Goal: Task Accomplishment & Management: Complete application form

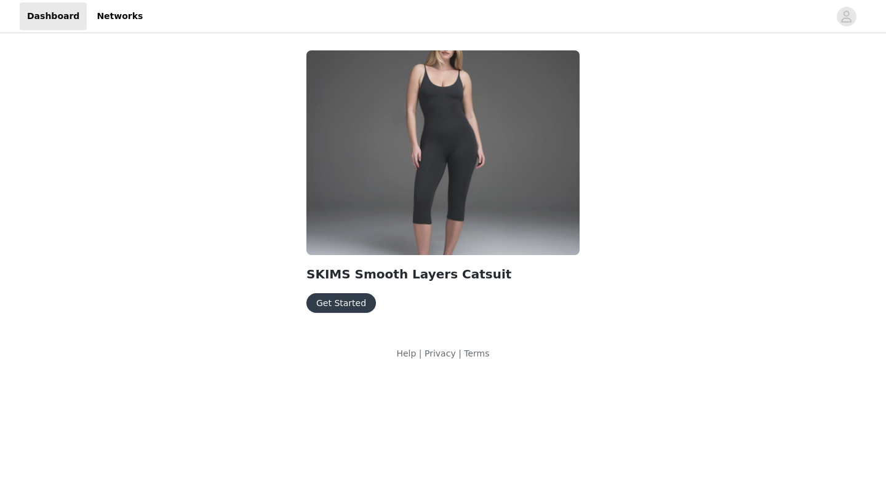
click at [343, 310] on button "Get Started" at bounding box center [341, 303] width 70 height 20
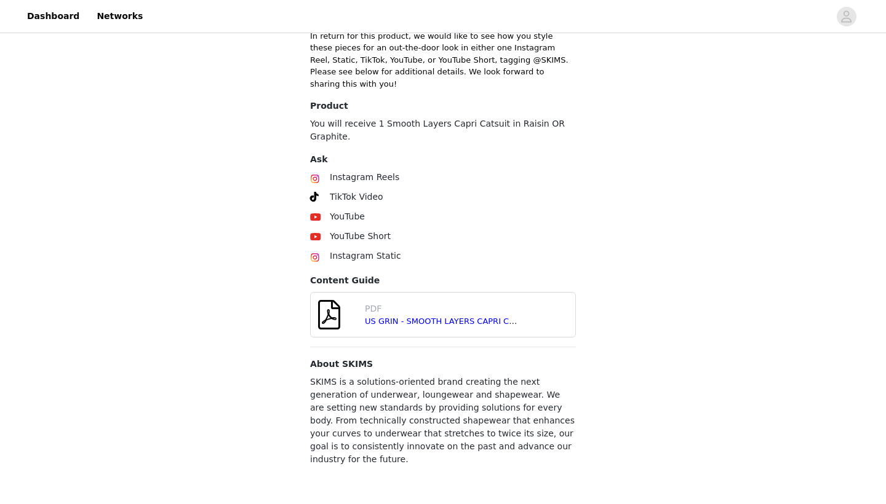
scroll to position [357, 0]
click at [533, 310] on div "PDF US GRIN - SMOOTH LAYERS CAPRI CATSUIT - OCTOBER 2025.pdf" at bounding box center [467, 314] width 215 height 35
click at [338, 318] on span at bounding box center [329, 314] width 37 height 44
click at [327, 316] on span at bounding box center [329, 314] width 37 height 44
click at [397, 316] on link "US GRIN - SMOOTH LAYERS CAPRI CATSUIT - [DATE].pdf" at bounding box center [476, 320] width 223 height 9
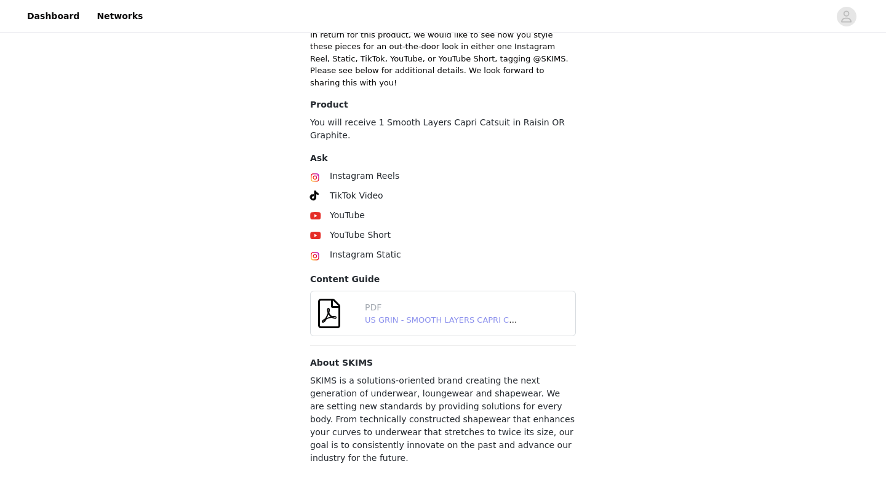
click at [418, 322] on link "US GRIN - SMOOTH LAYERS CAPRI CATSUIT - [DATE].pdf" at bounding box center [476, 320] width 223 height 9
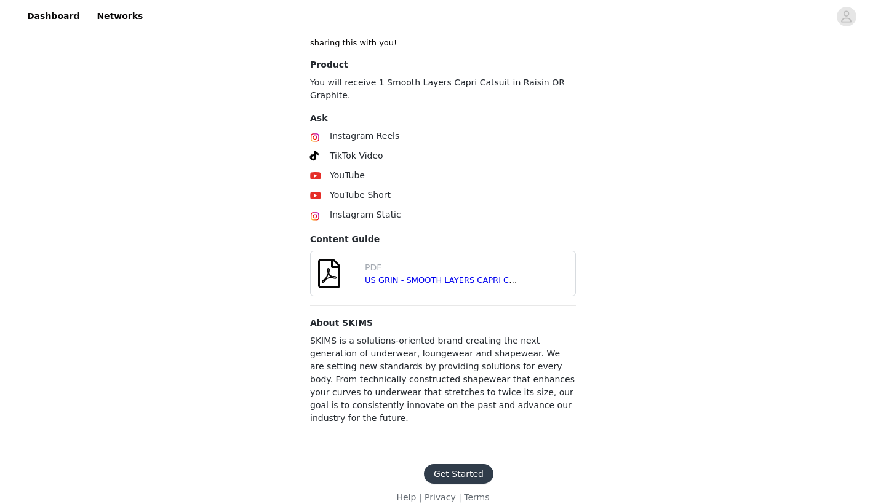
scroll to position [396, 0]
click at [459, 465] on button "Get Started" at bounding box center [459, 475] width 70 height 20
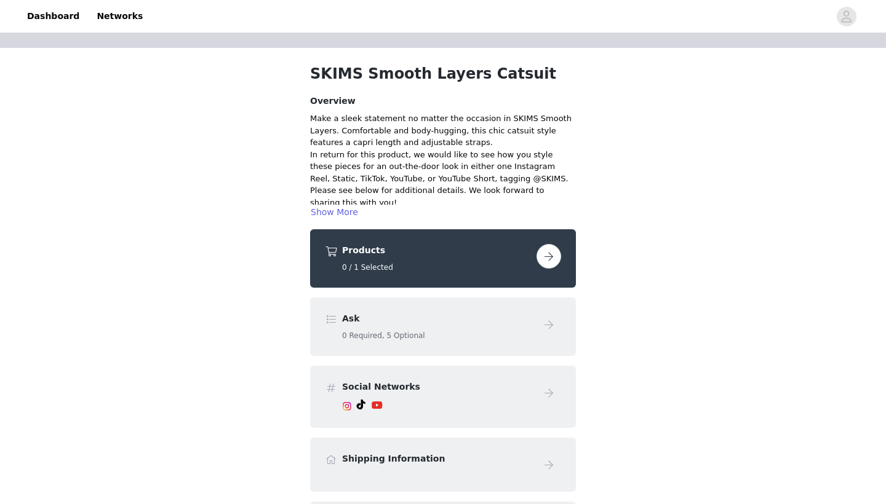
scroll to position [31, 0]
click at [547, 256] on button "button" at bounding box center [548, 256] width 25 height 25
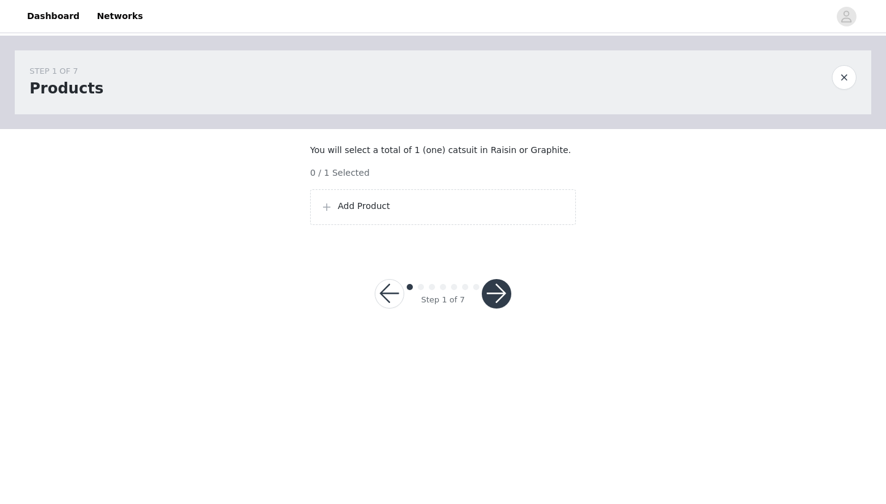
click at [466, 210] on div "Add Product" at bounding box center [443, 207] width 266 height 36
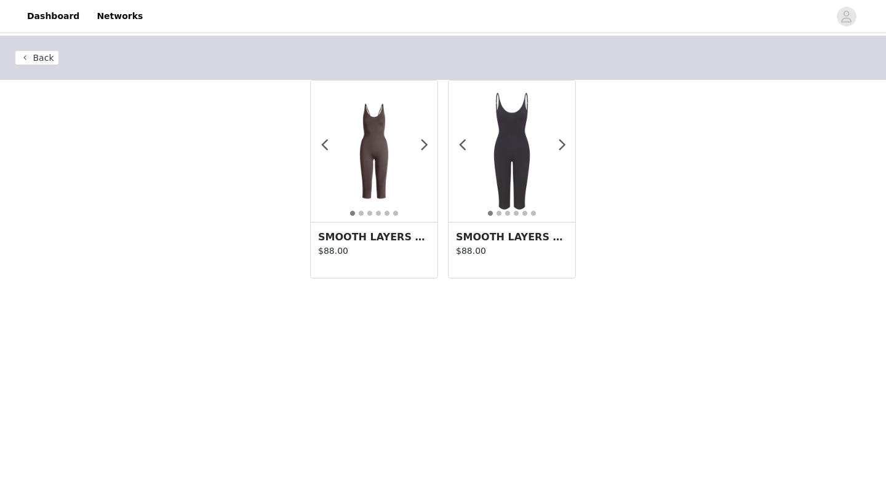
click at [512, 177] on img at bounding box center [511, 151] width 127 height 127
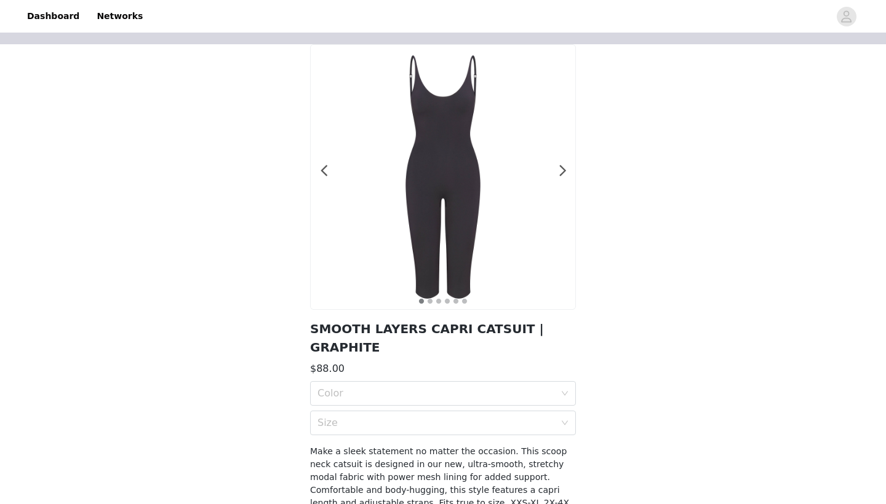
scroll to position [97, 0]
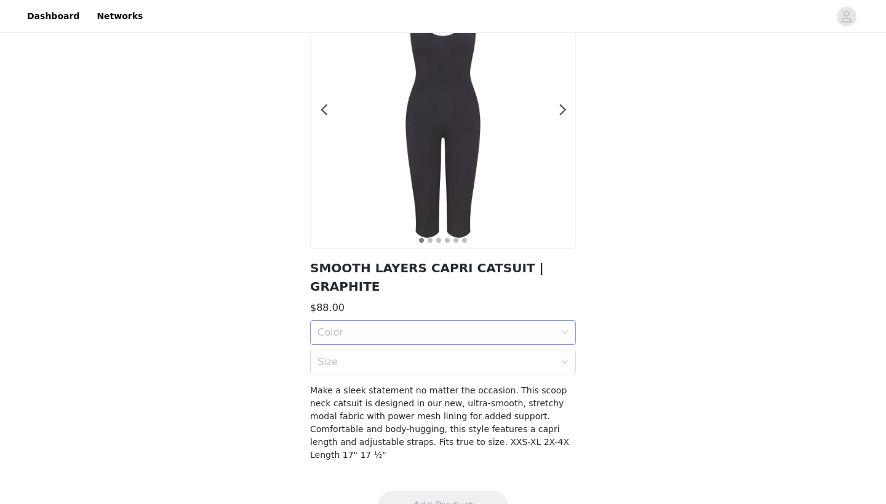
click at [548, 327] on div "Color" at bounding box center [435, 333] width 237 height 12
click at [463, 343] on div "GRAPHITE" at bounding box center [442, 342] width 251 height 14
click at [463, 356] on div "Size" at bounding box center [435, 362] width 237 height 12
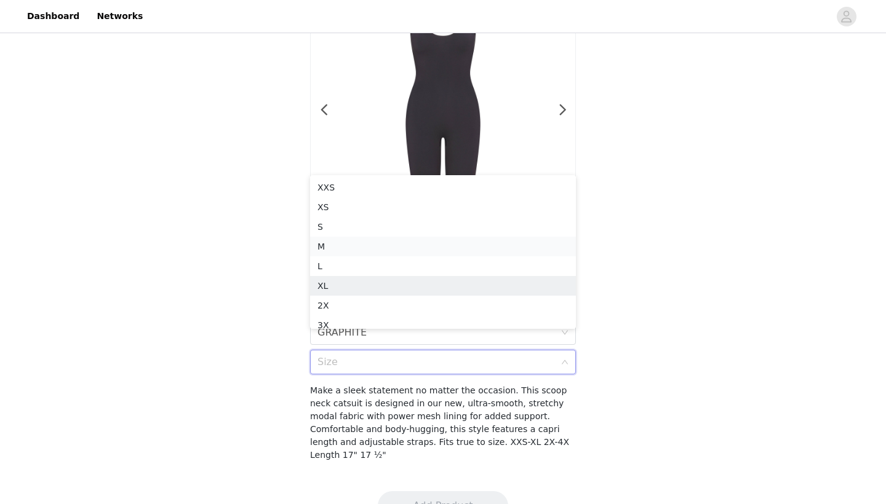
scroll to position [6, 0]
click at [428, 201] on div "XS" at bounding box center [442, 201] width 251 height 14
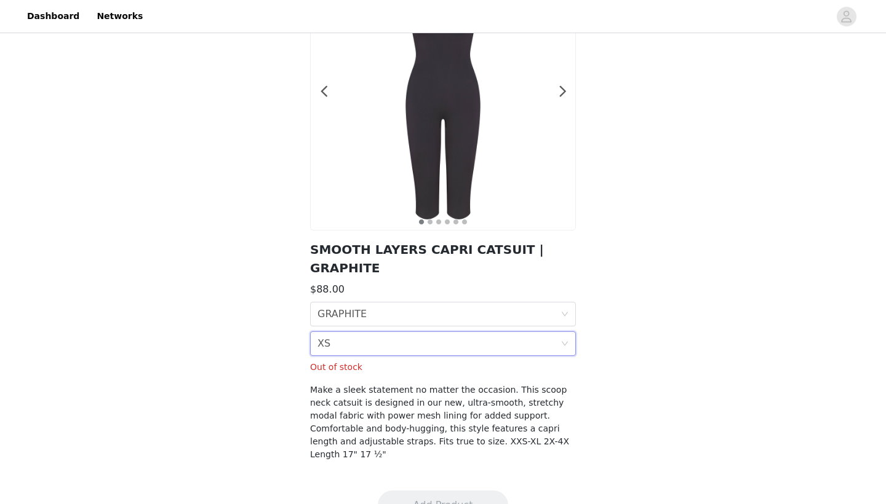
scroll to position [114, 0]
click at [466, 333] on div "Size XS" at bounding box center [438, 344] width 243 height 23
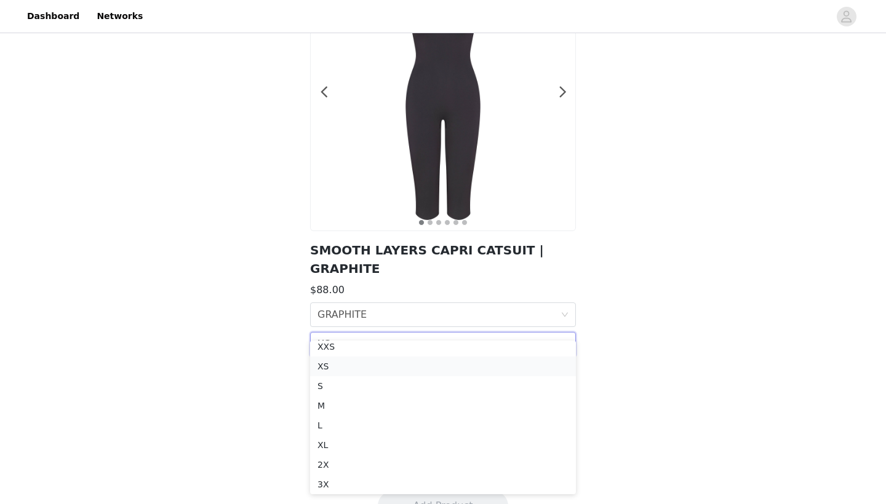
scroll to position [2, 0]
click at [388, 357] on div "XXS" at bounding box center [442, 351] width 251 height 14
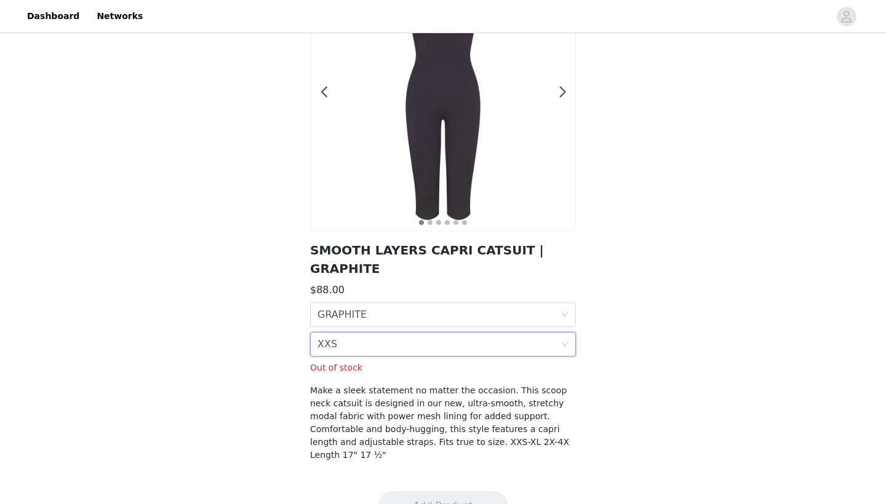
click at [386, 333] on div "Size XXS" at bounding box center [438, 344] width 243 height 23
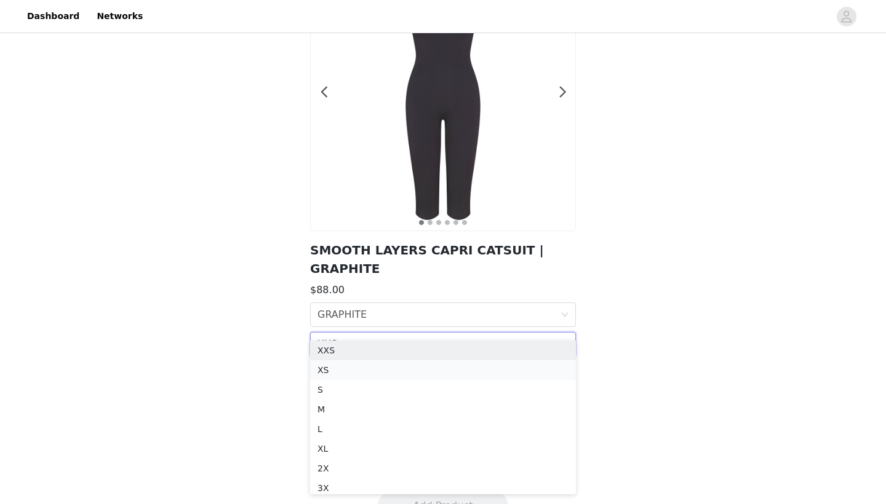
click at [380, 367] on div "XS" at bounding box center [442, 371] width 251 height 14
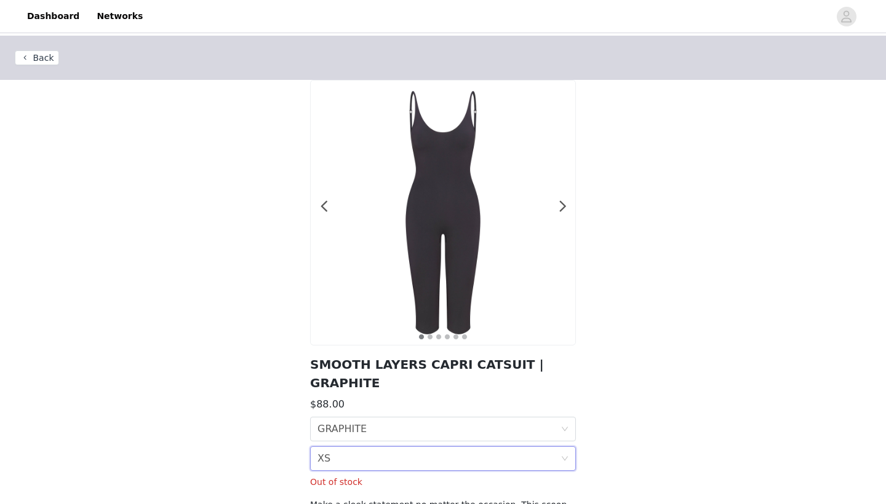
scroll to position [0, 0]
click at [565, 207] on span at bounding box center [563, 207] width 28 height 0
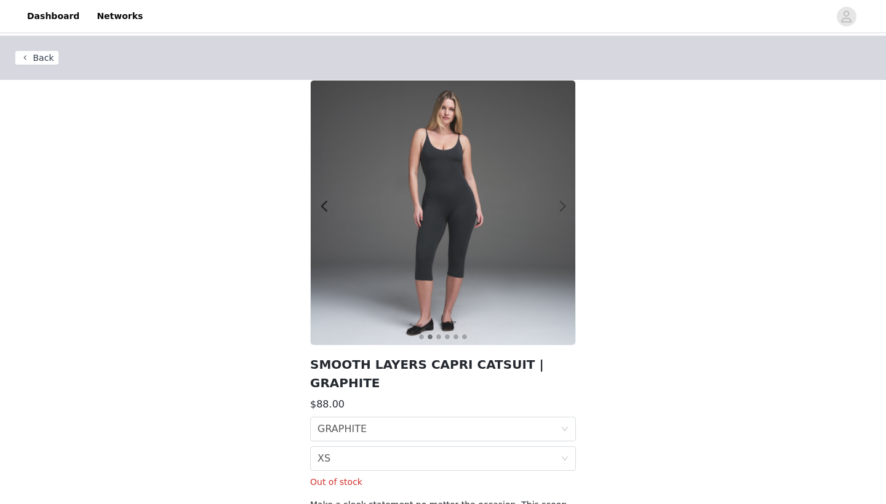
click at [560, 207] on span at bounding box center [563, 207] width 28 height 0
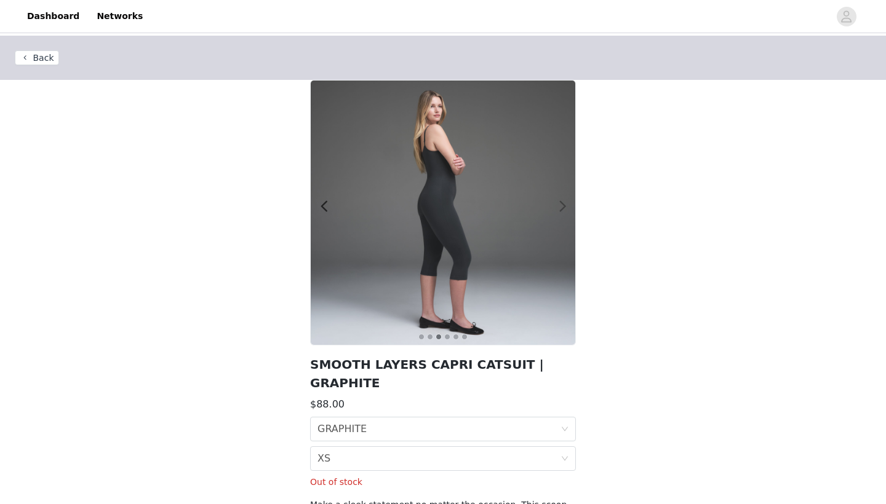
click at [560, 207] on span at bounding box center [563, 207] width 28 height 0
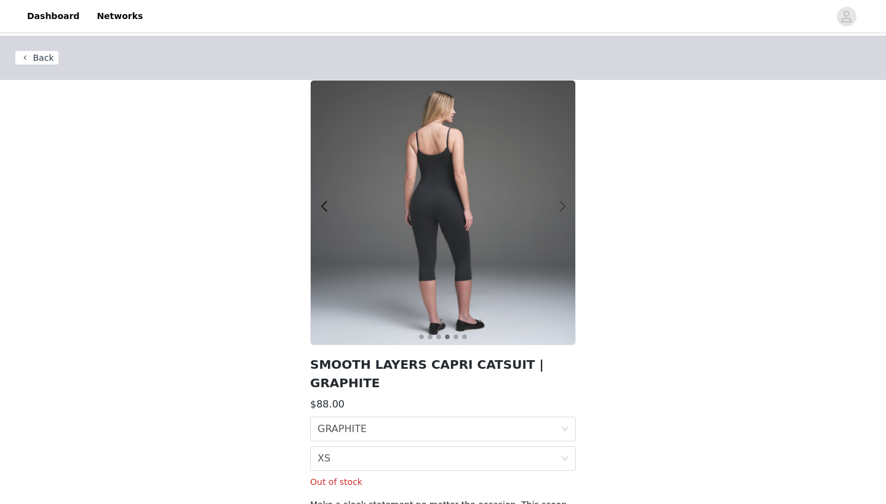
click at [560, 207] on span at bounding box center [563, 207] width 28 height 0
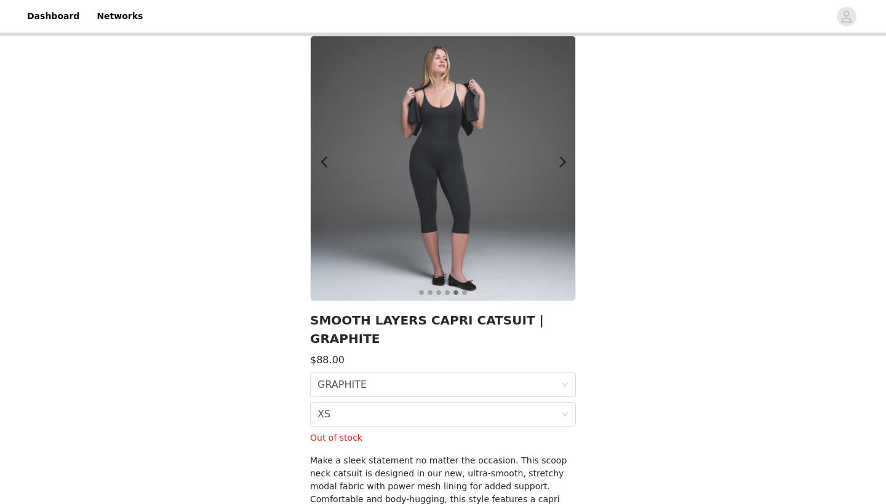
scroll to position [106, 0]
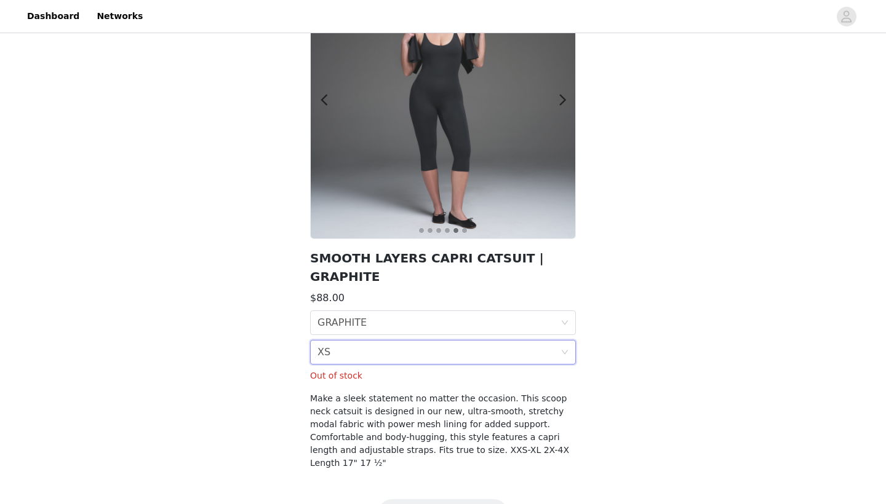
click at [483, 344] on div "Size XS" at bounding box center [438, 352] width 243 height 23
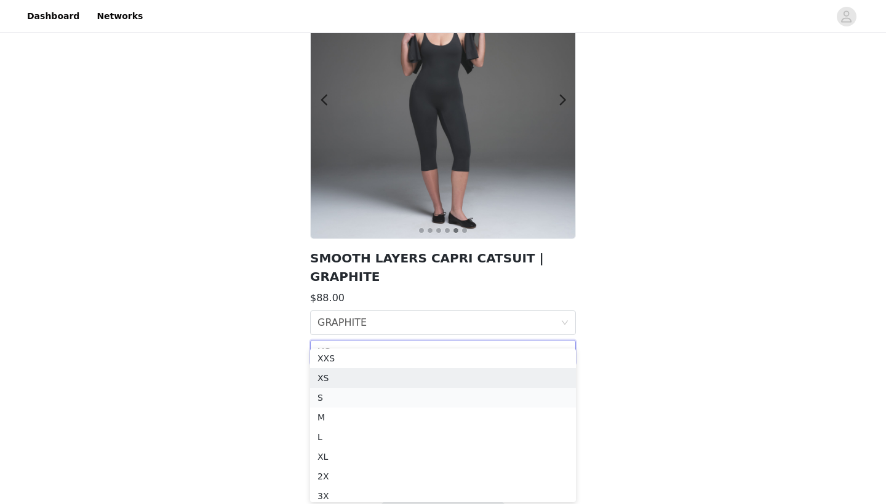
click at [383, 392] on div "S" at bounding box center [442, 398] width 251 height 14
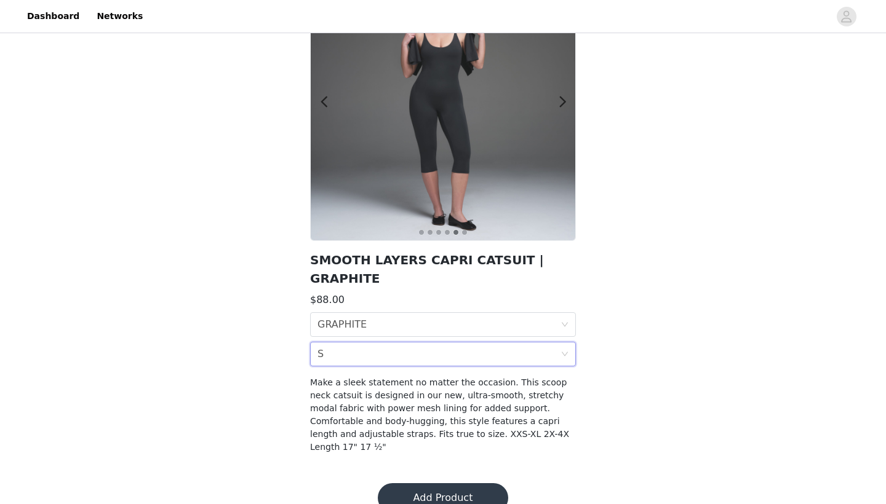
scroll to position [97, 0]
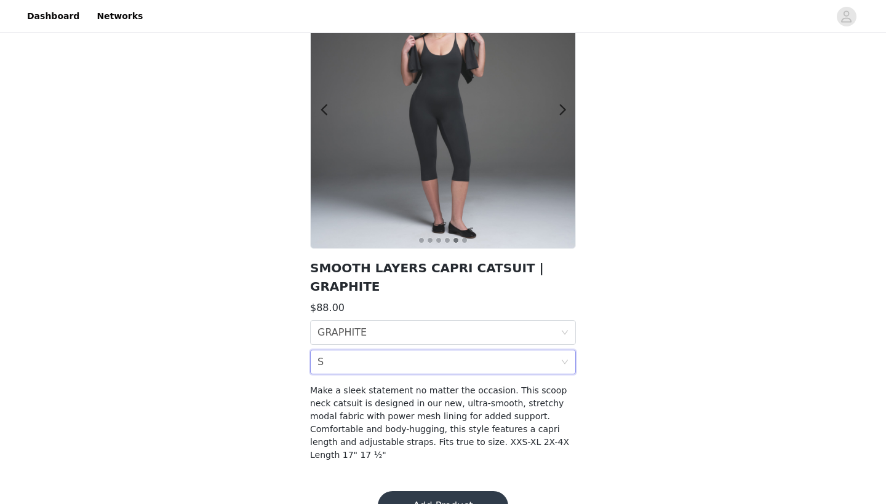
click at [407, 351] on div "Size S" at bounding box center [438, 362] width 243 height 23
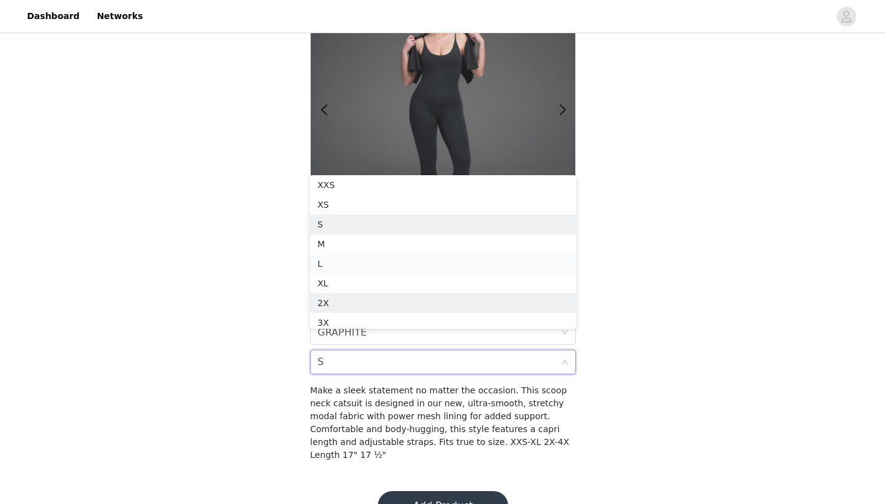
scroll to position [6, 0]
click at [449, 204] on div "XS" at bounding box center [442, 201] width 251 height 14
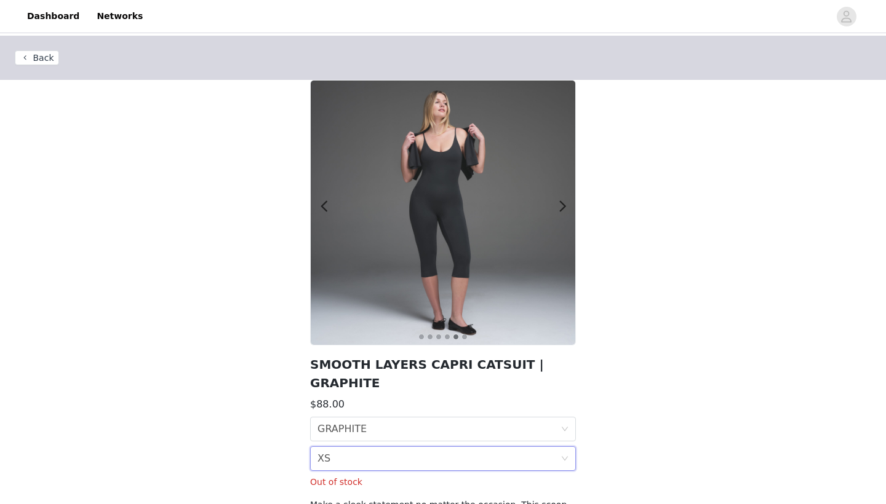
scroll to position [0, 0]
click at [38, 51] on button "Back" at bounding box center [37, 57] width 44 height 15
click at [44, 60] on button "Back" at bounding box center [37, 57] width 44 height 15
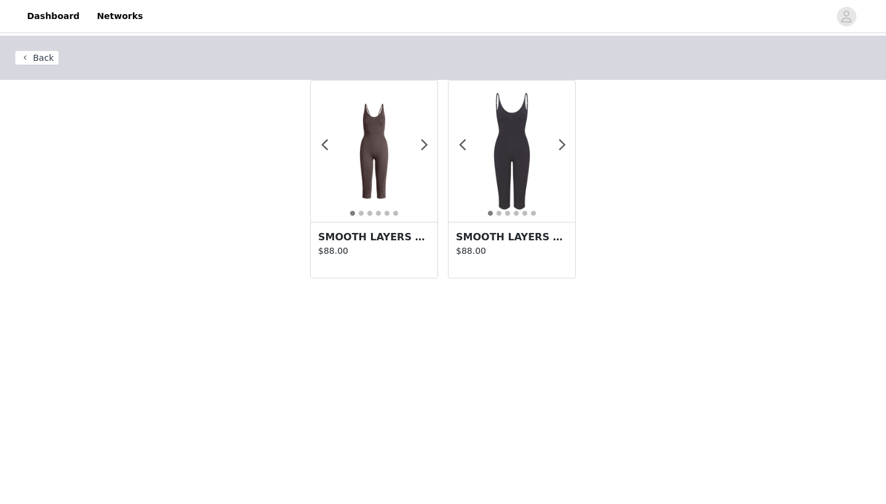
click at [386, 171] on img at bounding box center [374, 151] width 127 height 127
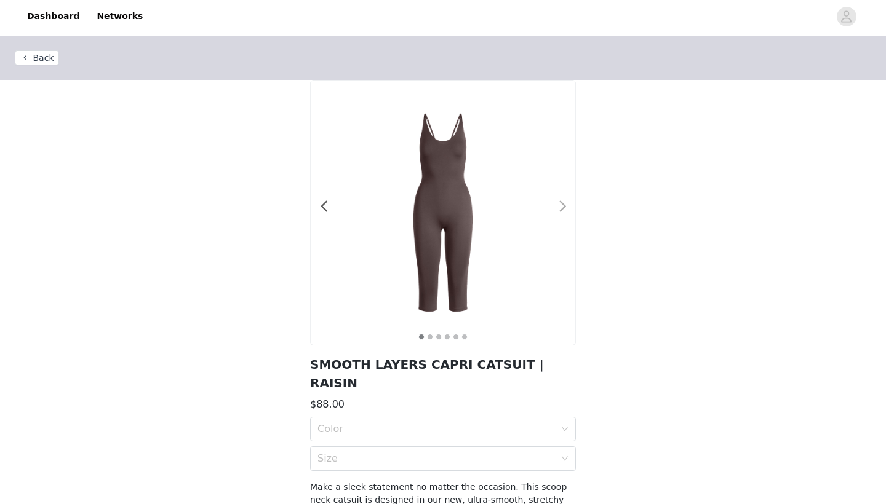
click at [566, 207] on span at bounding box center [563, 207] width 28 height 0
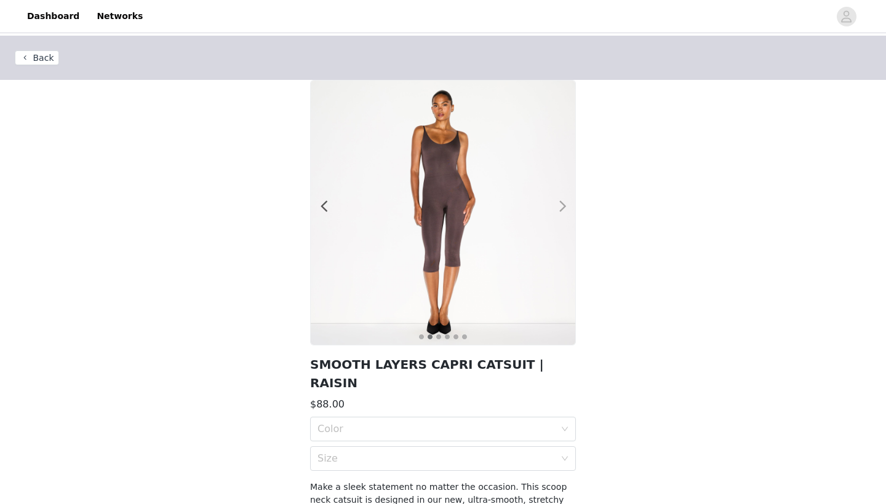
click at [566, 207] on span at bounding box center [563, 207] width 28 height 0
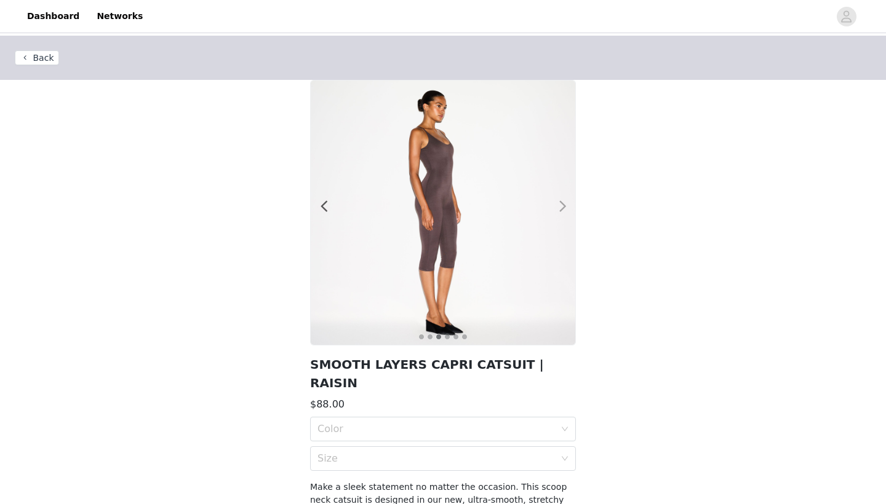
click at [566, 207] on span at bounding box center [563, 207] width 28 height 0
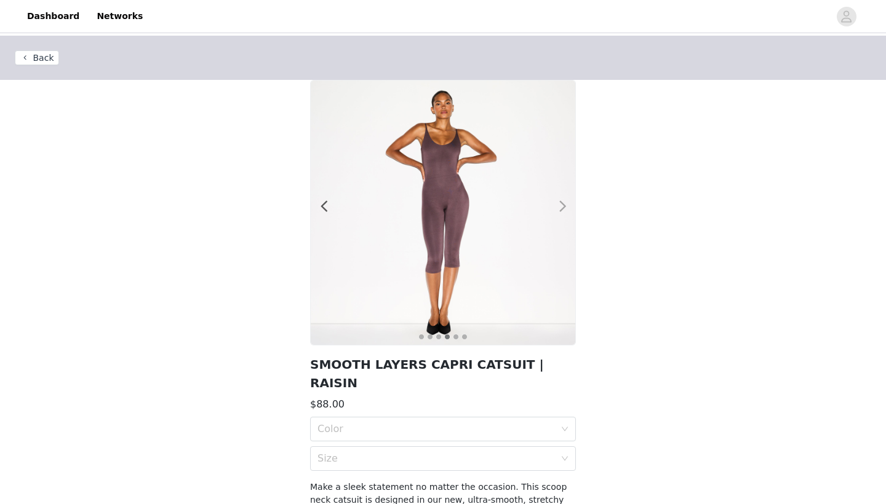
click at [566, 207] on span at bounding box center [563, 207] width 28 height 0
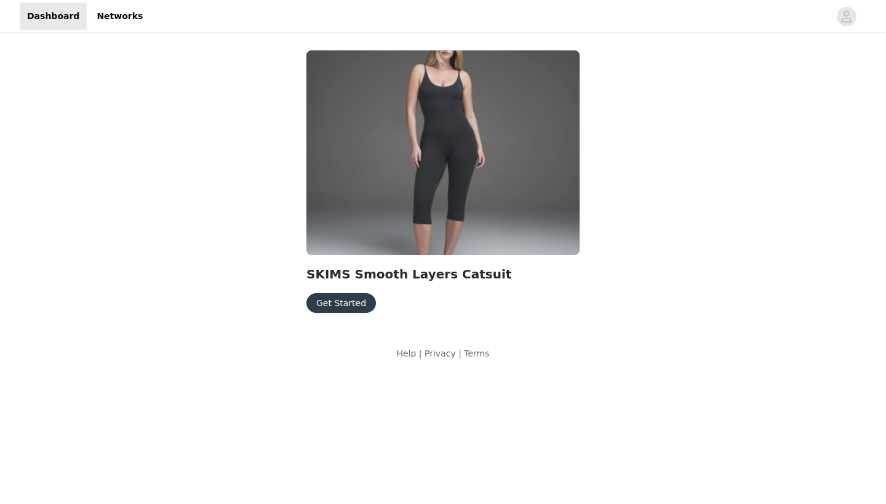
click at [346, 310] on button "Get Started" at bounding box center [341, 303] width 70 height 20
